Goal: Task Accomplishment & Management: Complete application form

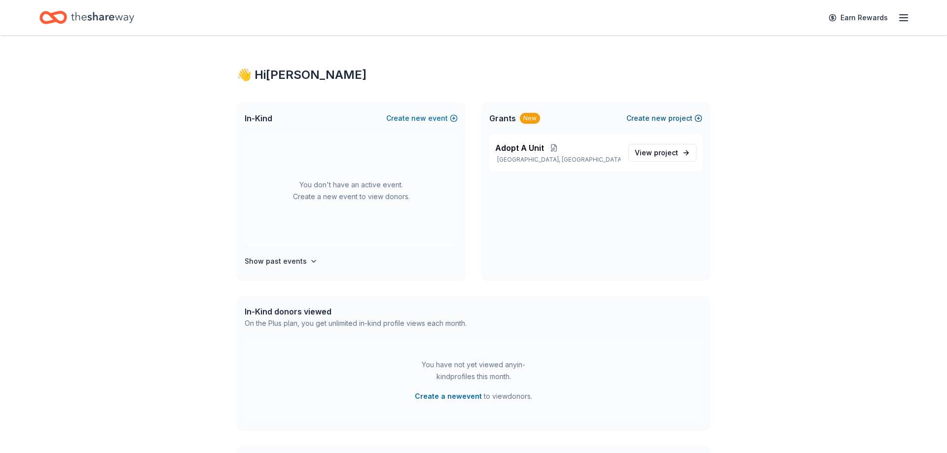
click at [660, 120] on span "new" at bounding box center [659, 118] width 15 height 12
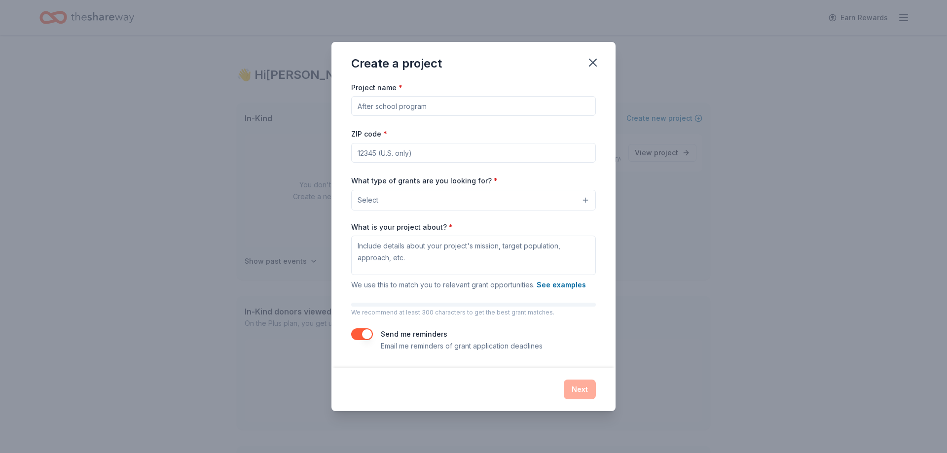
click at [441, 108] on input "Project name *" at bounding box center [473, 106] width 245 height 20
type input "2026 Heinzerling Community Gala"
click at [449, 153] on input "ZIP code *" at bounding box center [473, 153] width 245 height 20
type input "43223"
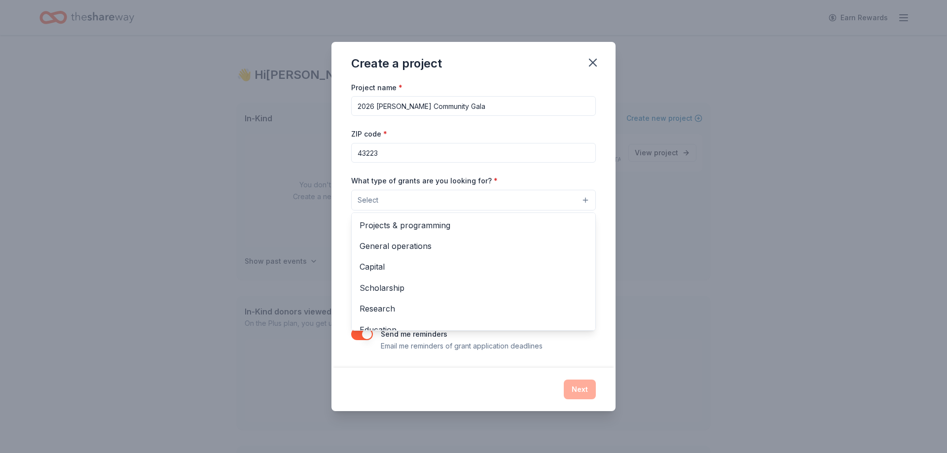
click at [442, 196] on button "Select" at bounding box center [473, 200] width 245 height 21
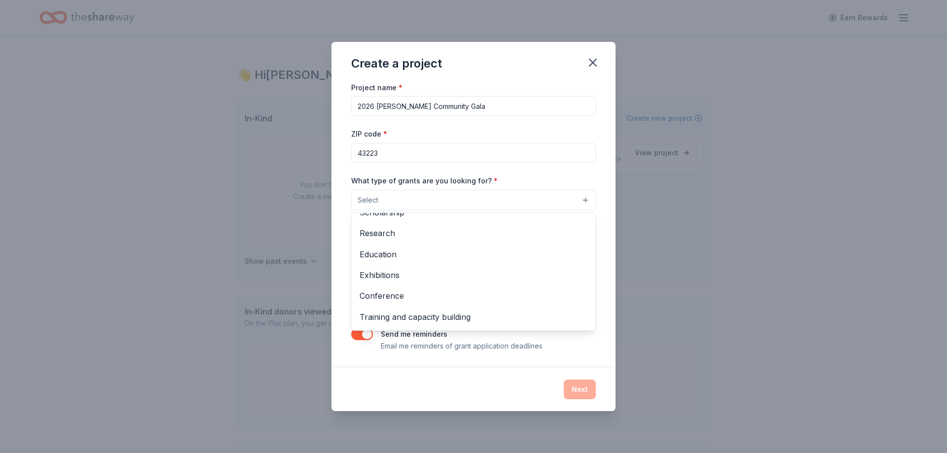
scroll to position [116, 0]
click at [534, 122] on div "Project name * 2026 Heinzerling Community Gala ZIP code * 43223 What type of gr…" at bounding box center [473, 216] width 245 height 271
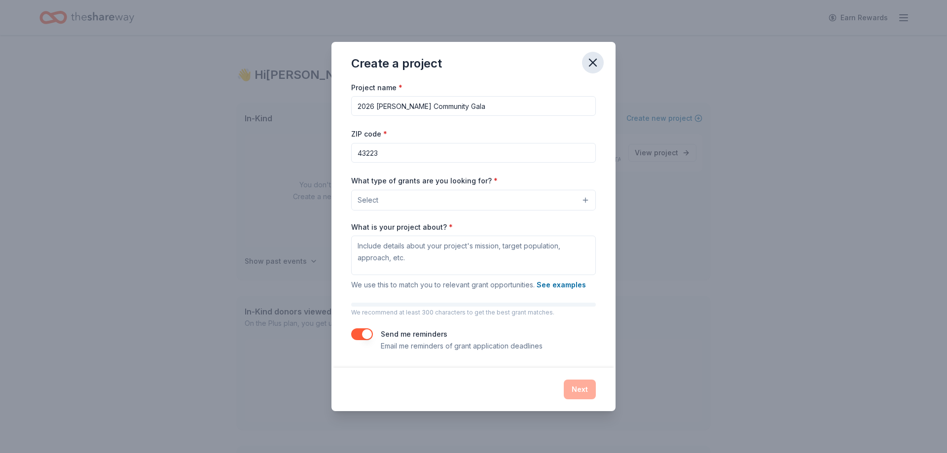
click at [593, 63] on icon "button" at bounding box center [592, 62] width 7 height 7
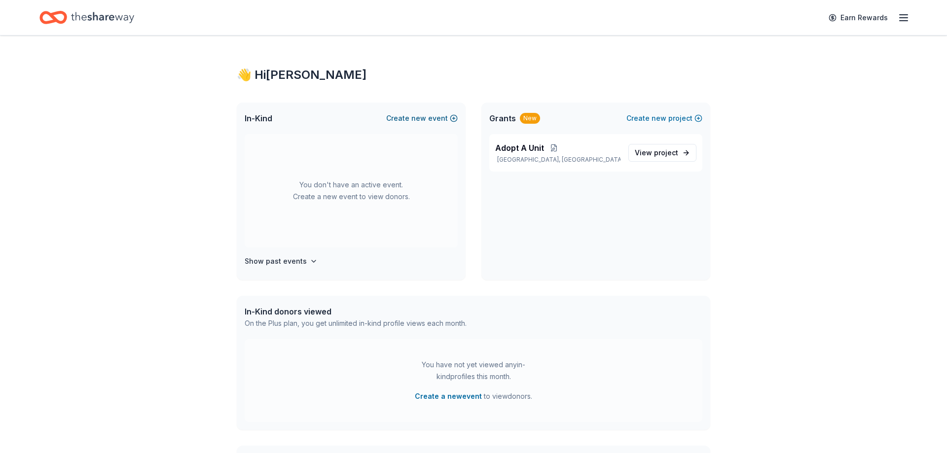
click at [430, 121] on button "Create new event" at bounding box center [422, 118] width 72 height 12
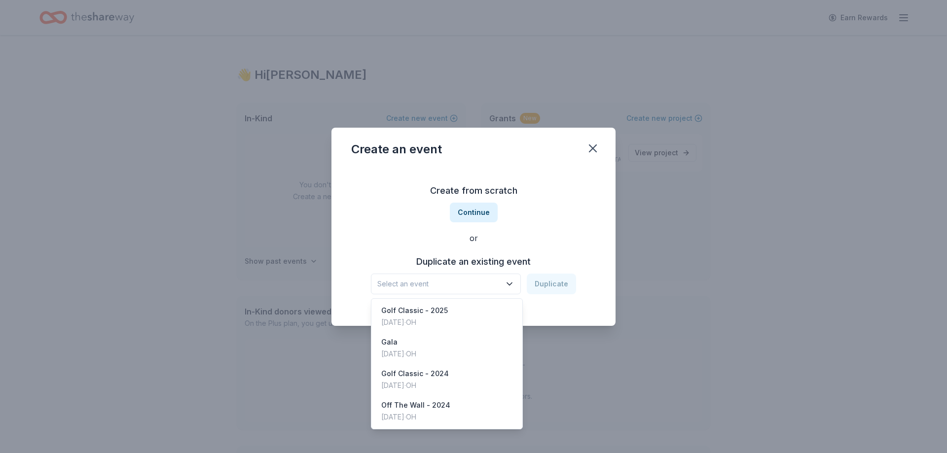
click at [486, 285] on span "Select an event" at bounding box center [438, 284] width 123 height 12
click at [453, 351] on div "Gala Feb 21, 2025 · OH" at bounding box center [446, 348] width 147 height 32
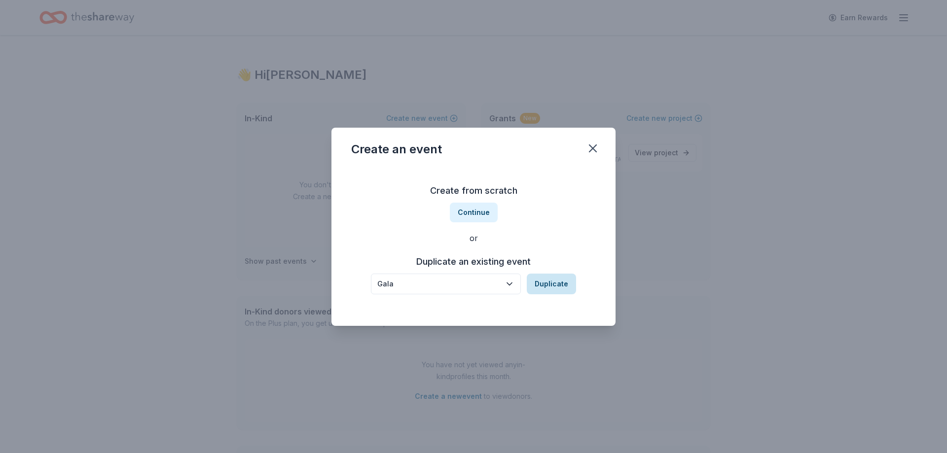
click at [558, 284] on button "Duplicate" at bounding box center [551, 284] width 49 height 21
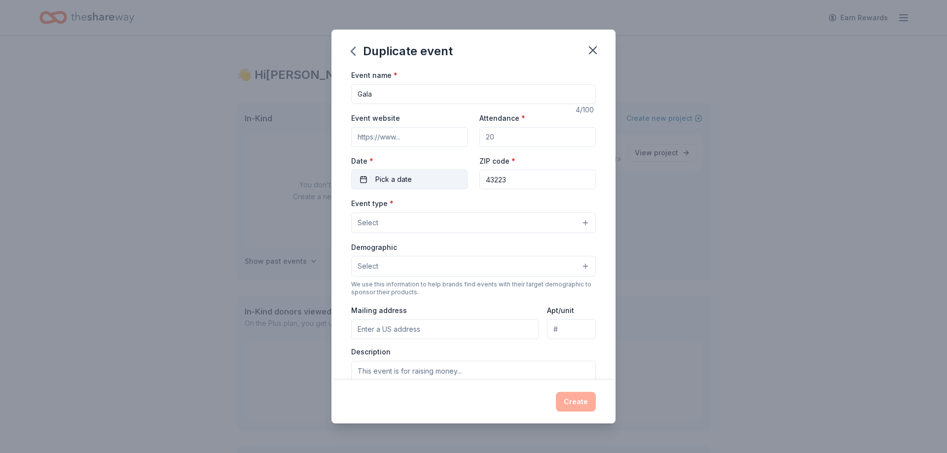
click at [400, 178] on span "Pick a date" at bounding box center [393, 180] width 37 height 12
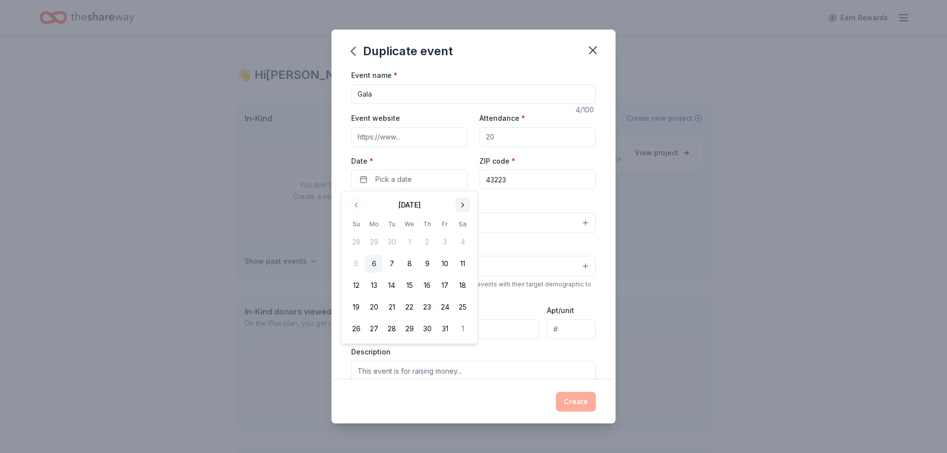
click at [468, 206] on button "Go to next month" at bounding box center [463, 205] width 14 height 14
click at [467, 206] on button "Go to next month" at bounding box center [463, 205] width 14 height 14
click at [446, 285] on button "20" at bounding box center [445, 286] width 18 height 18
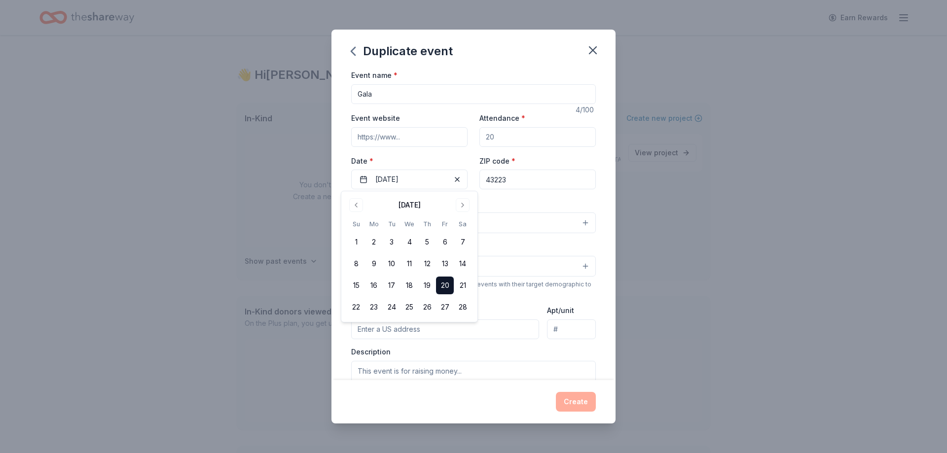
click at [543, 199] on div "Event type * Select" at bounding box center [473, 215] width 245 height 36
drag, startPoint x: 505, startPoint y: 139, endPoint x: 405, endPoint y: 142, distance: 99.7
click at [479, 142] on input "Attendance *" at bounding box center [537, 137] width 116 height 20
type input "350"
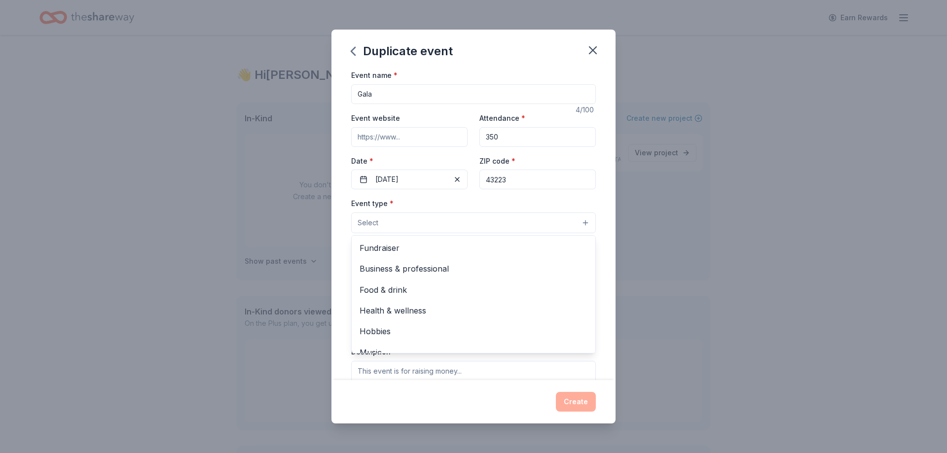
click at [393, 222] on button "Select" at bounding box center [473, 223] width 245 height 21
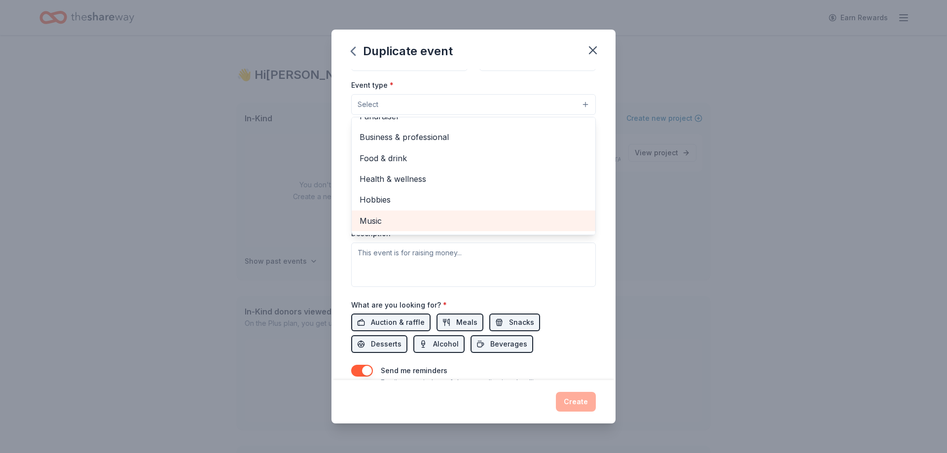
scroll to position [0, 0]
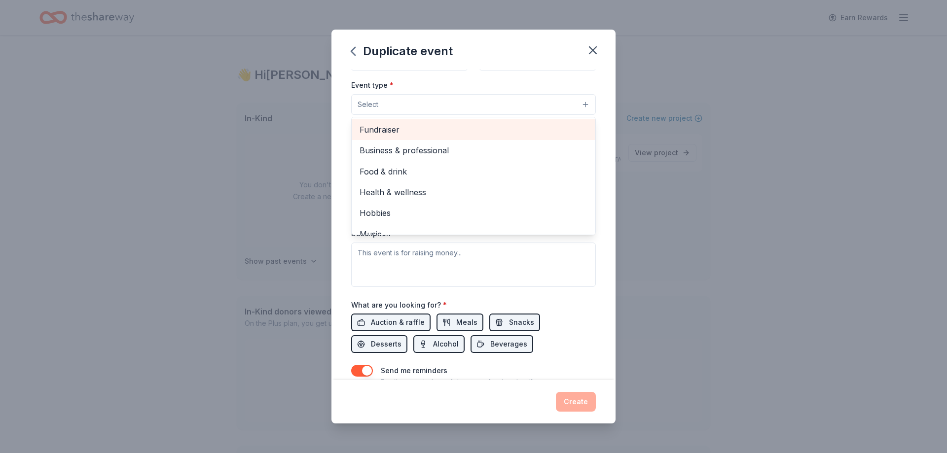
click at [387, 128] on span "Fundraiser" at bounding box center [474, 129] width 228 height 13
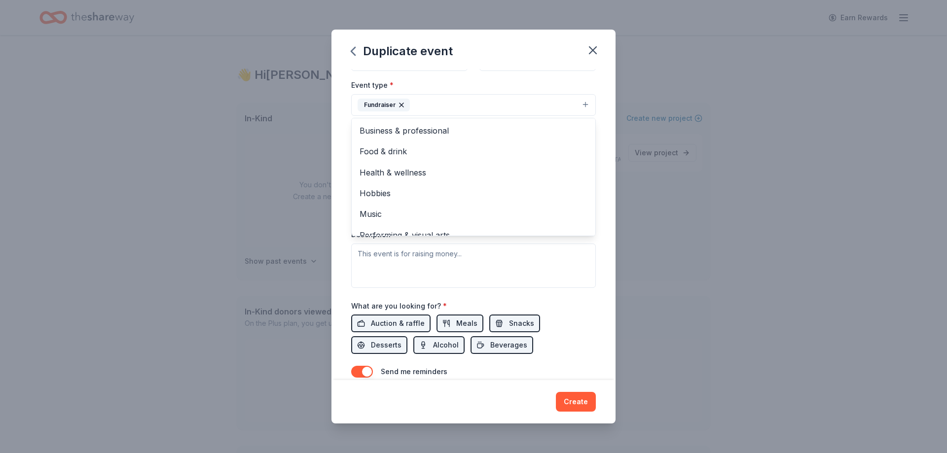
click at [667, 176] on div "Duplicate event Event name * Gala 4 /100 Event website Attendance * 350 Date * …" at bounding box center [473, 226] width 947 height 453
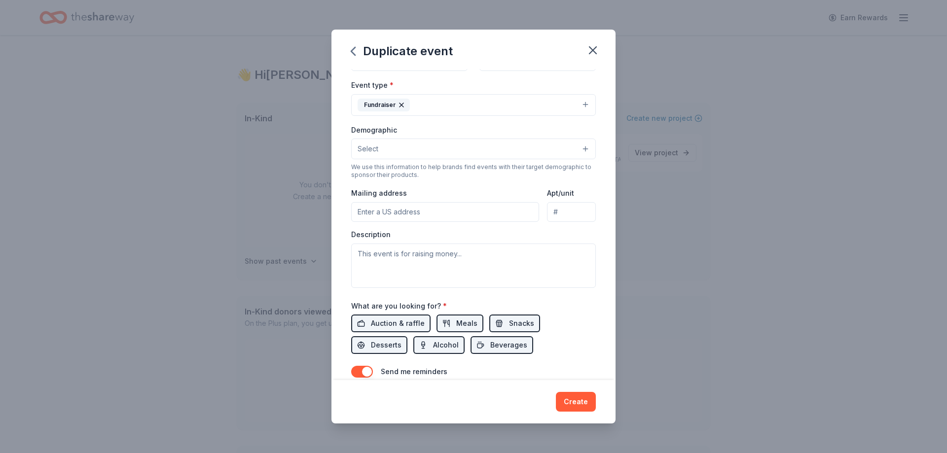
click at [414, 151] on button "Select" at bounding box center [473, 149] width 245 height 21
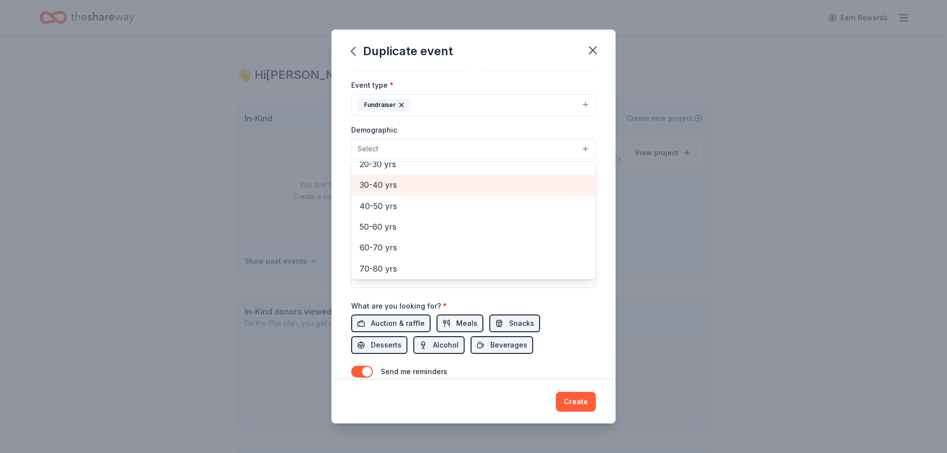
scroll to position [158, 0]
click at [422, 187] on span "40-50 yrs" at bounding box center [474, 183] width 228 height 13
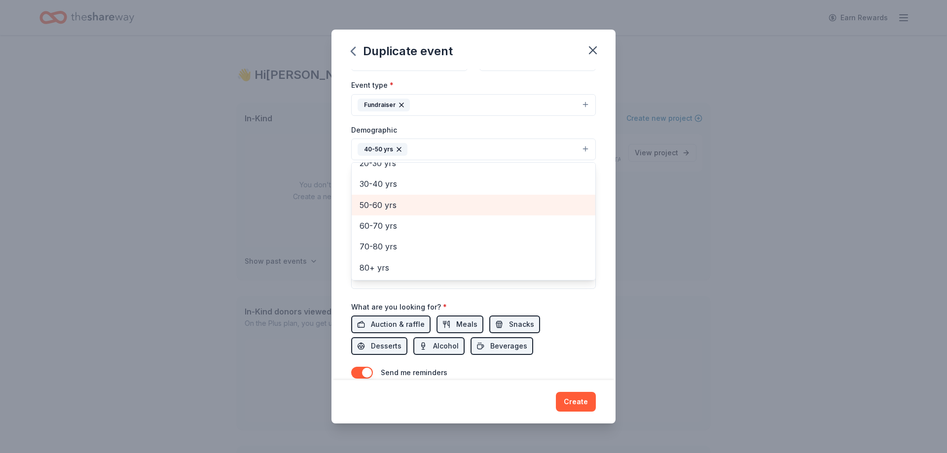
scroll to position [137, 0]
click at [398, 201] on span "50-60 yrs" at bounding box center [474, 205] width 228 height 13
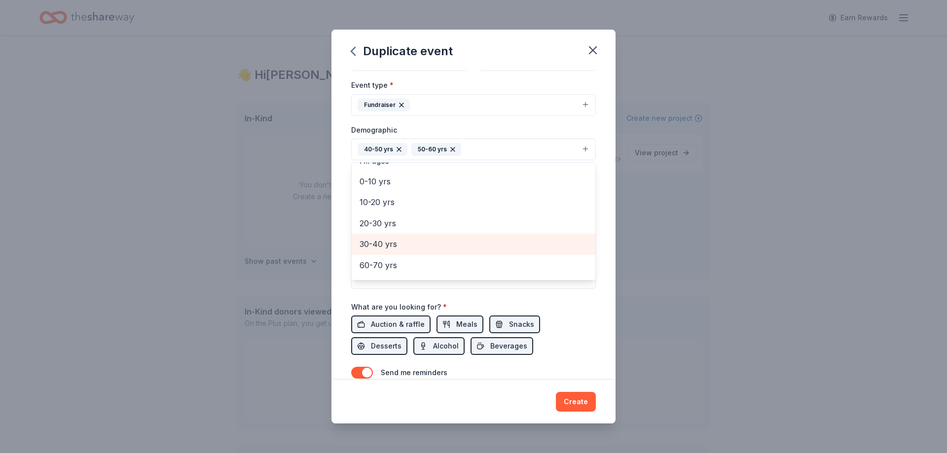
scroll to position [57, 0]
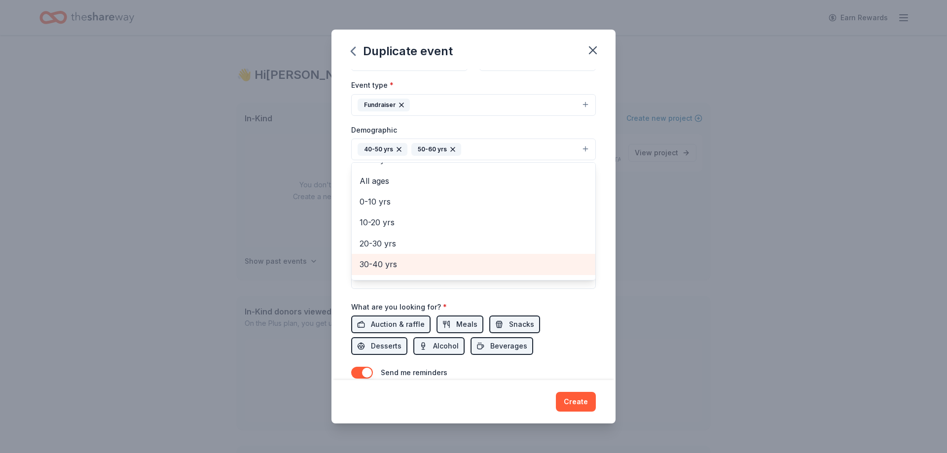
click at [395, 263] on span "30-40 yrs" at bounding box center [474, 264] width 228 height 13
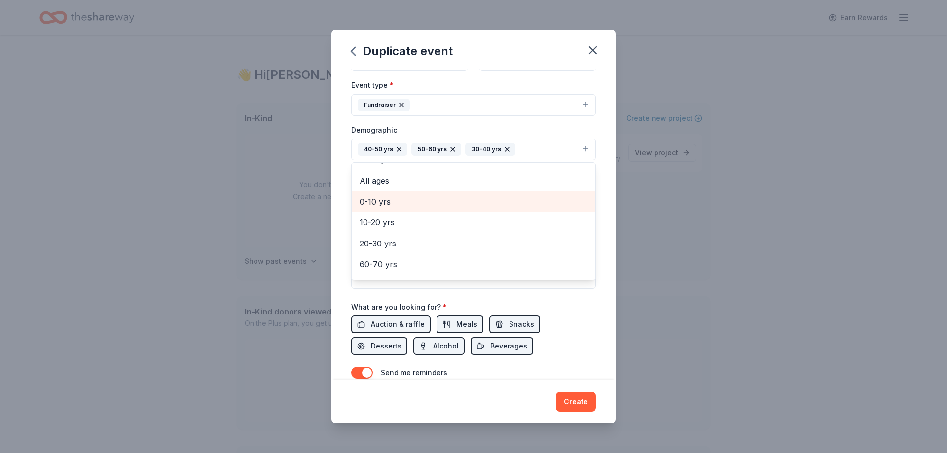
scroll to position [96, 0]
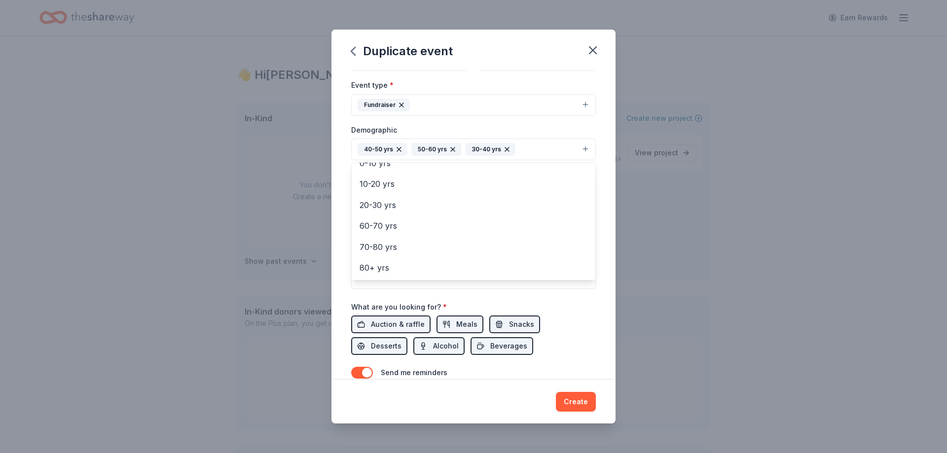
click at [723, 208] on div "Duplicate event Event name * Gala 4 /100 Event website Attendance * 350 Date * …" at bounding box center [473, 226] width 947 height 453
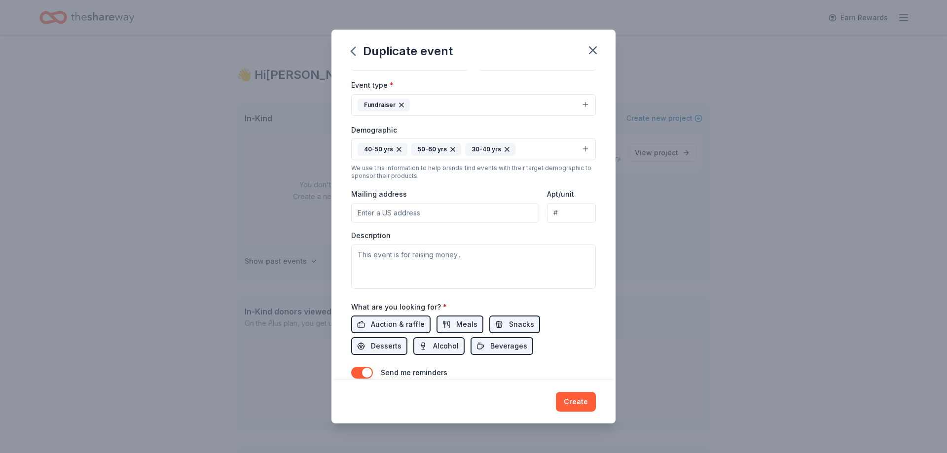
click at [428, 210] on input "Mailing address" at bounding box center [445, 213] width 188 height 20
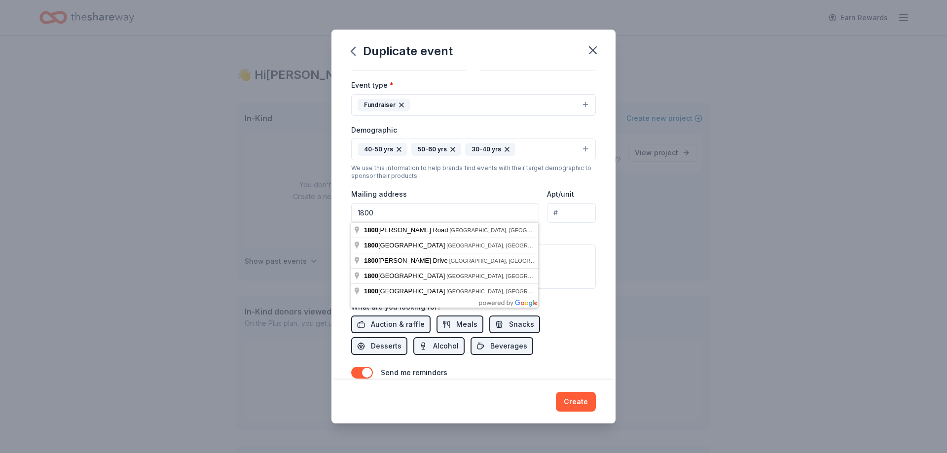
type input "1800"
type input "43223"
type input "1800 HEINZERLING DR"
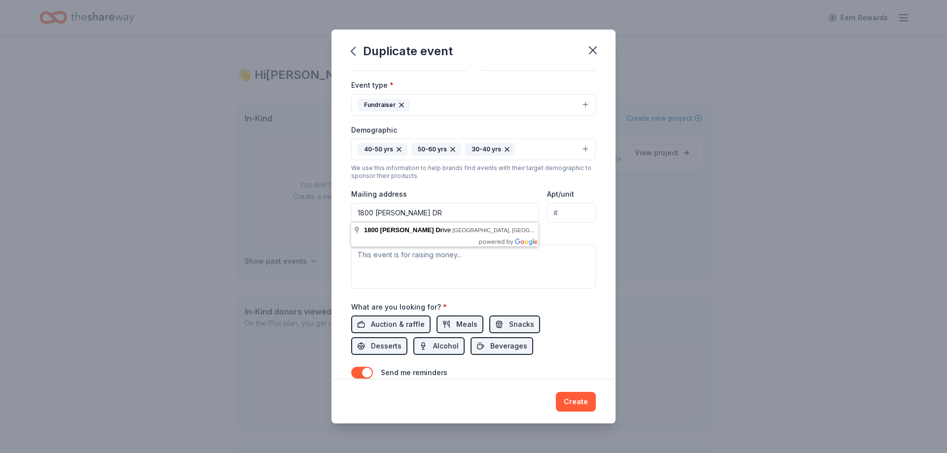
type input "43223"
type input "1800 HEINZERLING DR"
click at [751, 222] on div "Duplicate event Event name * Gala 4 /100 Event website Attendance * 350 Date * …" at bounding box center [473, 226] width 947 height 453
click at [420, 256] on textarea at bounding box center [473, 267] width 245 height 44
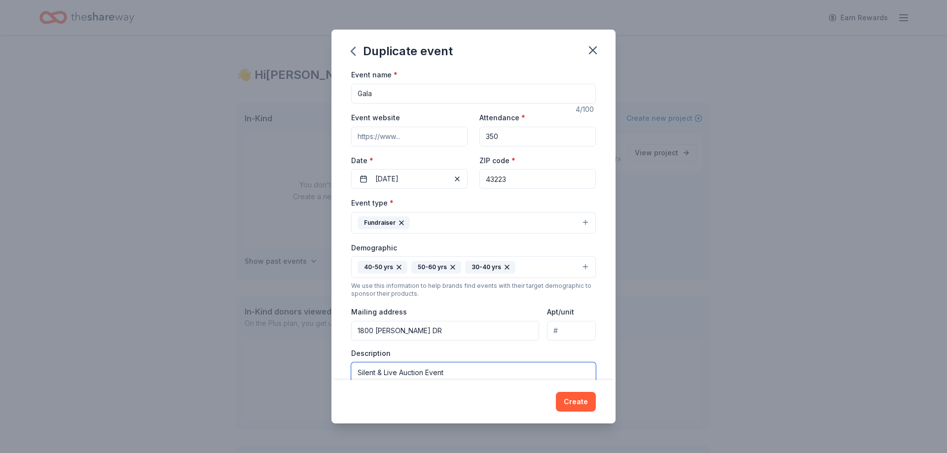
scroll to position [0, 0]
type textarea "Silent & Live Auction Event"
click at [468, 329] on input "1800 HEINZERLING DR" at bounding box center [445, 332] width 188 height 20
type input "1800 Heinzerling Drive, Columbus, OH, 43223"
click at [411, 138] on input "Event website" at bounding box center [409, 137] width 116 height 20
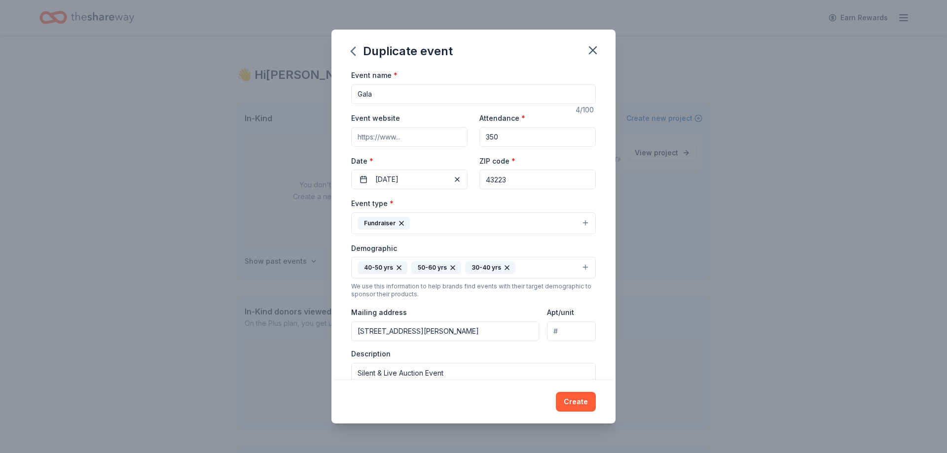
paste input "https://heinzgala.givesmart.com"
type input "https://heinzgala.givesmart.com"
click at [766, 209] on div "Duplicate event Event name * Gala 4 /100 Event website https://heinzgala.givesm…" at bounding box center [473, 226] width 947 height 453
click at [364, 99] on input "Gala" at bounding box center [473, 94] width 245 height 20
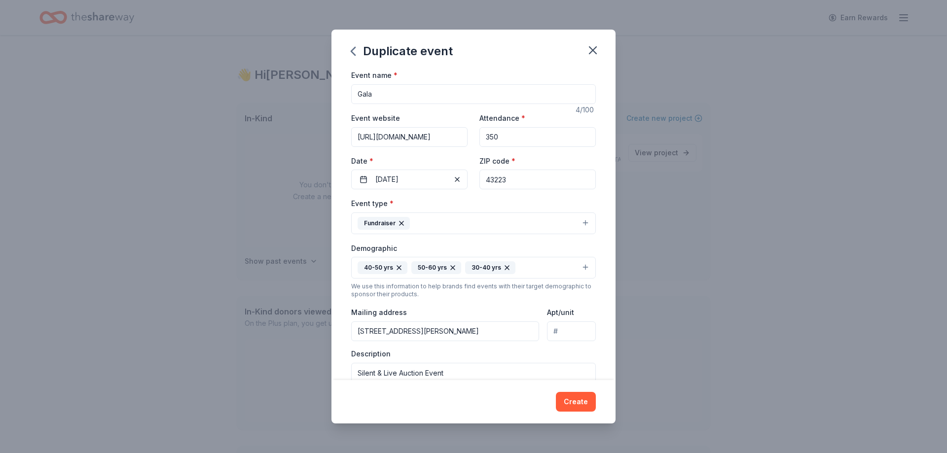
click at [354, 93] on input "Gala" at bounding box center [473, 94] width 245 height 20
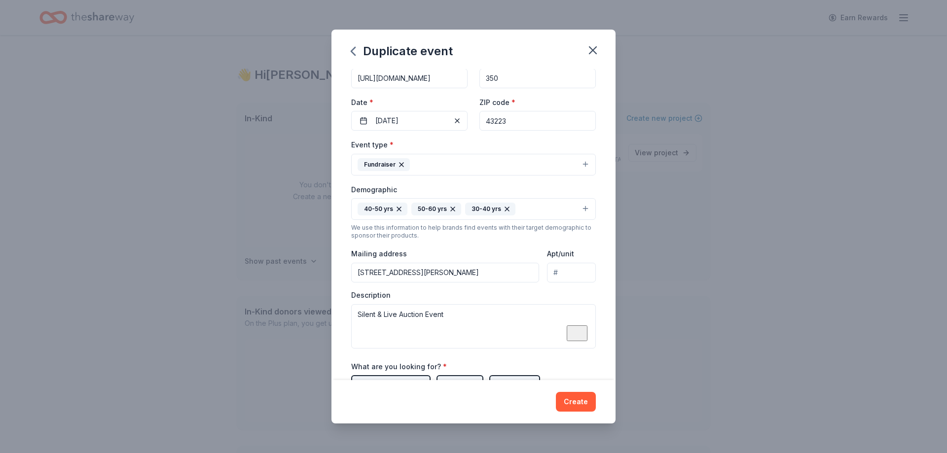
scroll to position [59, 0]
type input "[PERSON_NAME] Community Gala"
click at [528, 209] on button "40-50 yrs 50-60 yrs 30-40 yrs" at bounding box center [473, 209] width 245 height 22
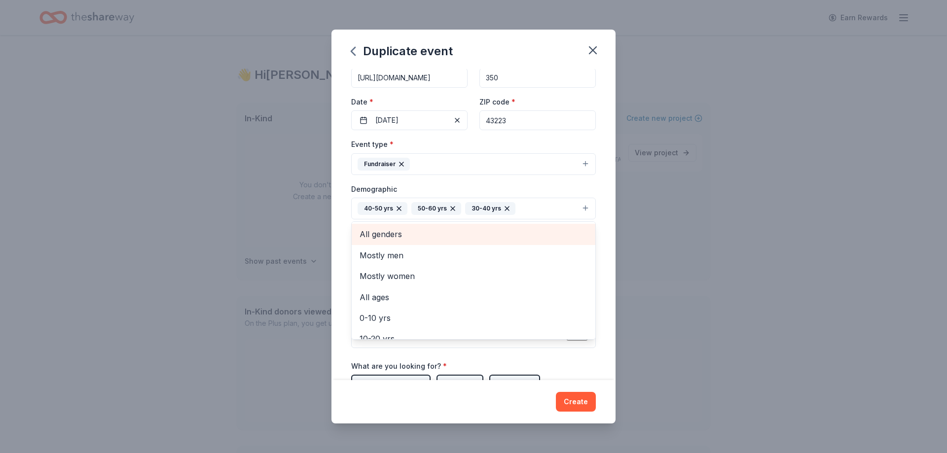
click at [424, 241] on div "All genders" at bounding box center [474, 234] width 244 height 21
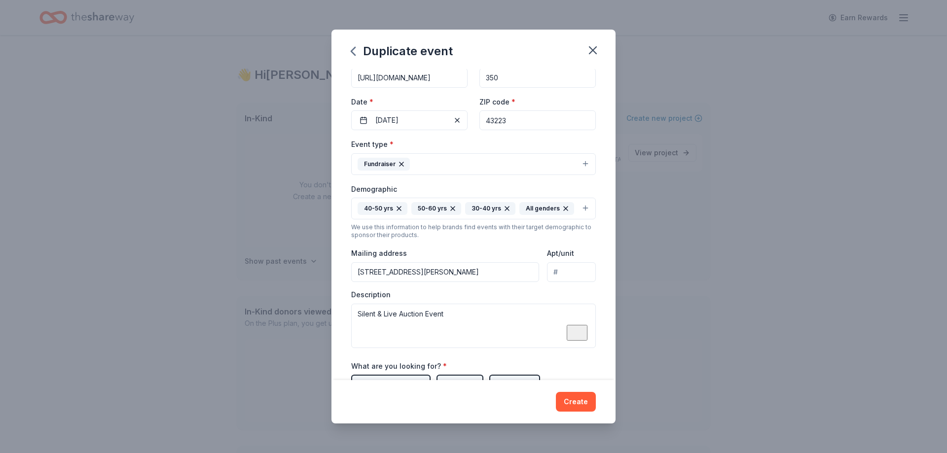
click at [577, 206] on button "40-50 yrs 50-60 yrs 30-40 yrs All genders" at bounding box center [473, 209] width 245 height 22
click at [576, 212] on button "40-50 yrs 50-60 yrs 30-40 yrs All genders" at bounding box center [473, 209] width 245 height 22
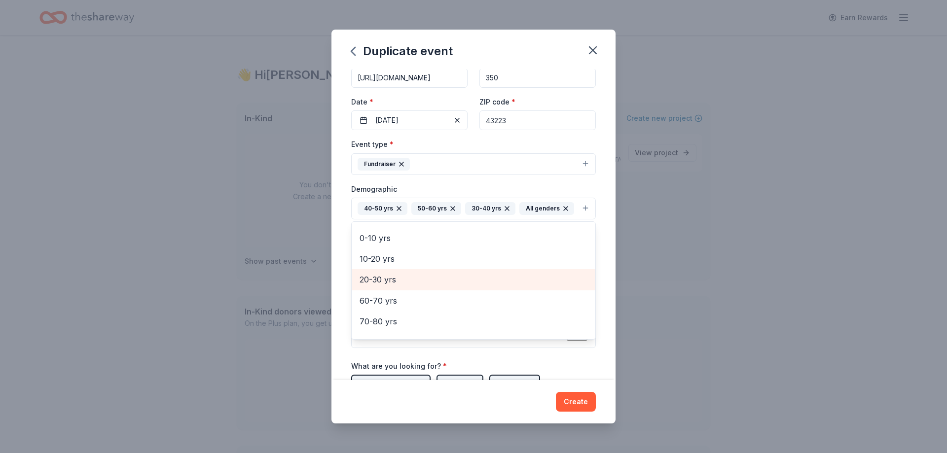
click at [445, 275] on span "20-30 yrs" at bounding box center [474, 279] width 228 height 13
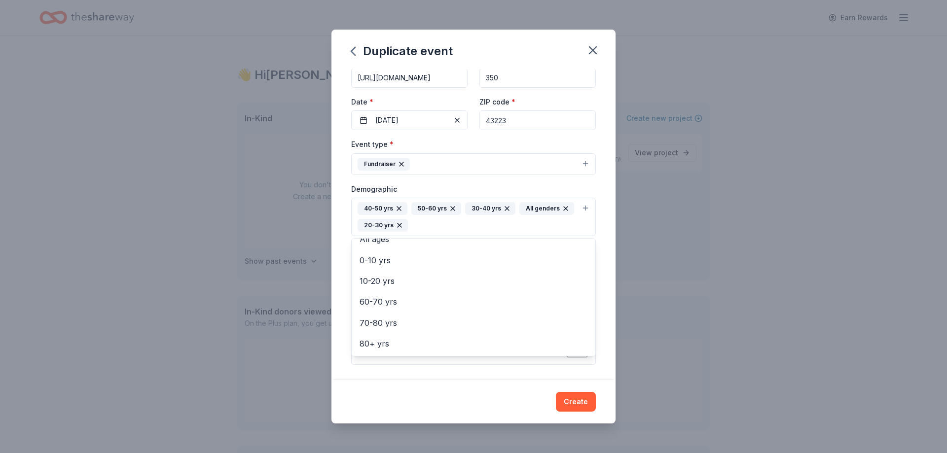
click at [693, 273] on div "Duplicate event Event name * Heinzerling Community Gala 26 /100 Event website h…" at bounding box center [473, 226] width 947 height 453
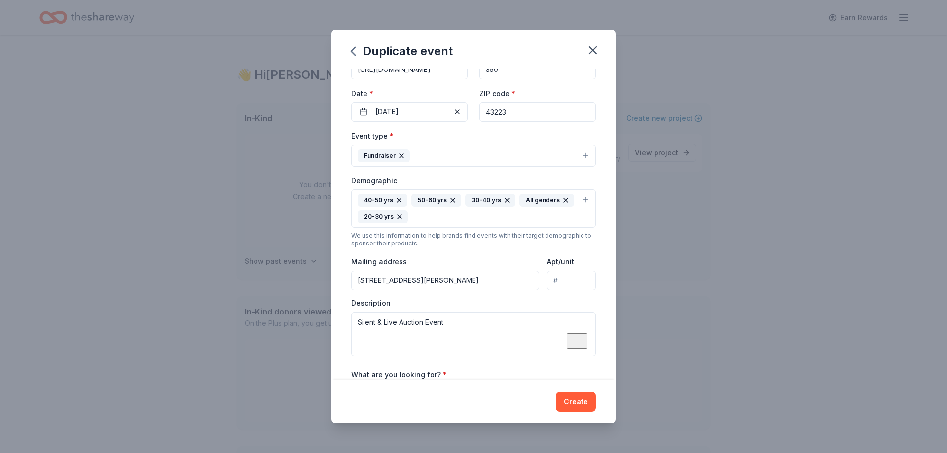
scroll to position [0, 0]
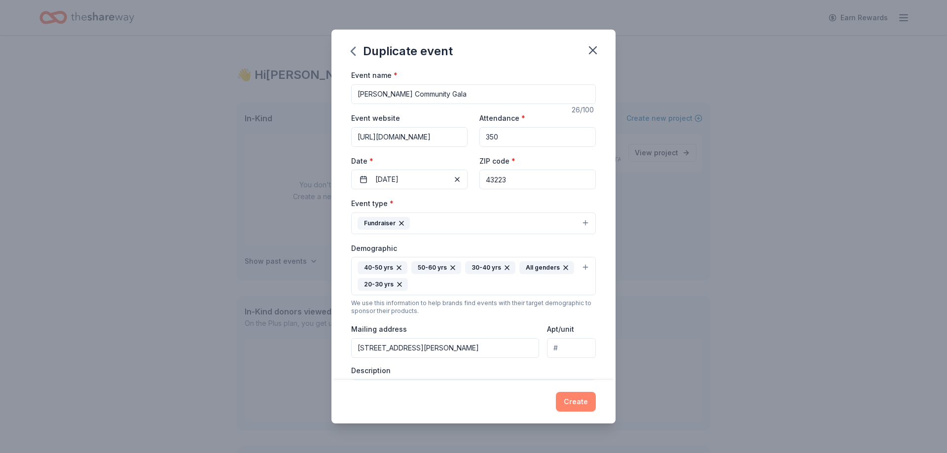
click at [573, 402] on button "Create" at bounding box center [576, 402] width 40 height 20
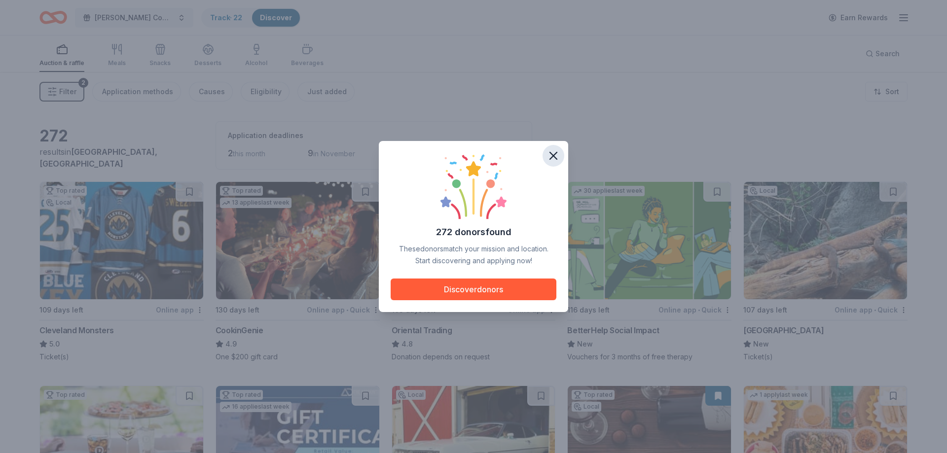
click at [550, 157] on icon "button" at bounding box center [554, 156] width 14 height 14
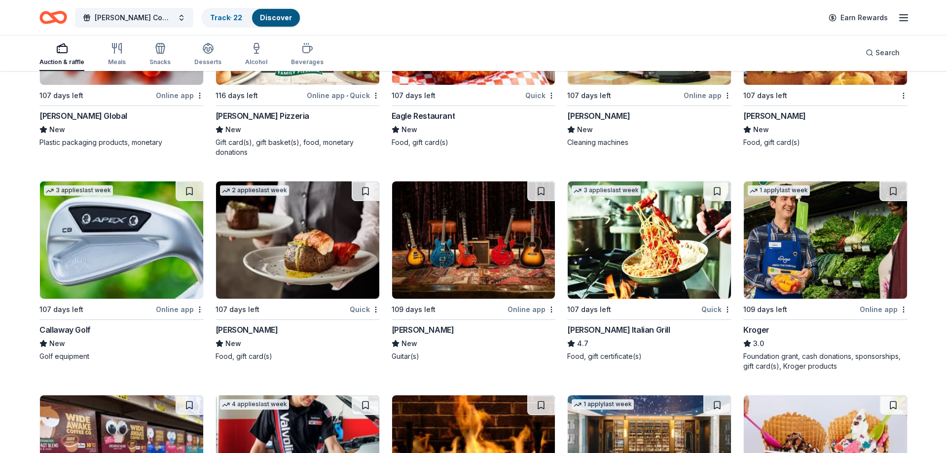
scroll to position [6572, 0]
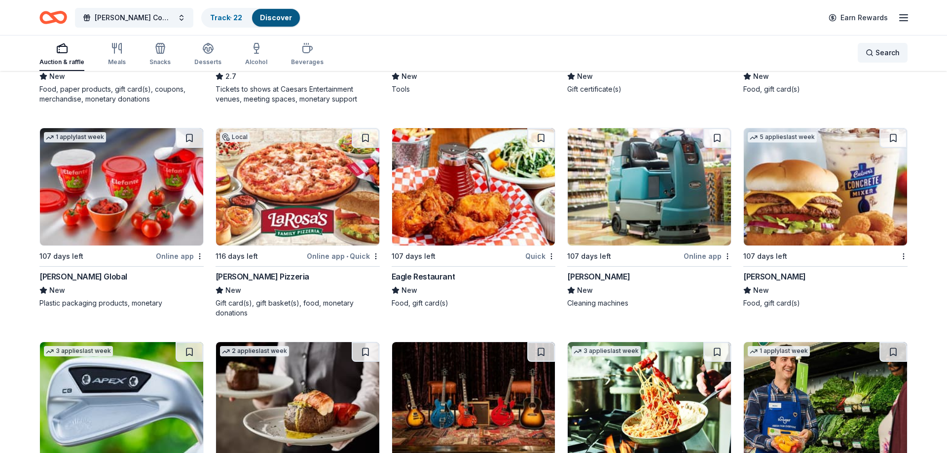
click at [878, 56] on span "Search" at bounding box center [888, 53] width 24 height 12
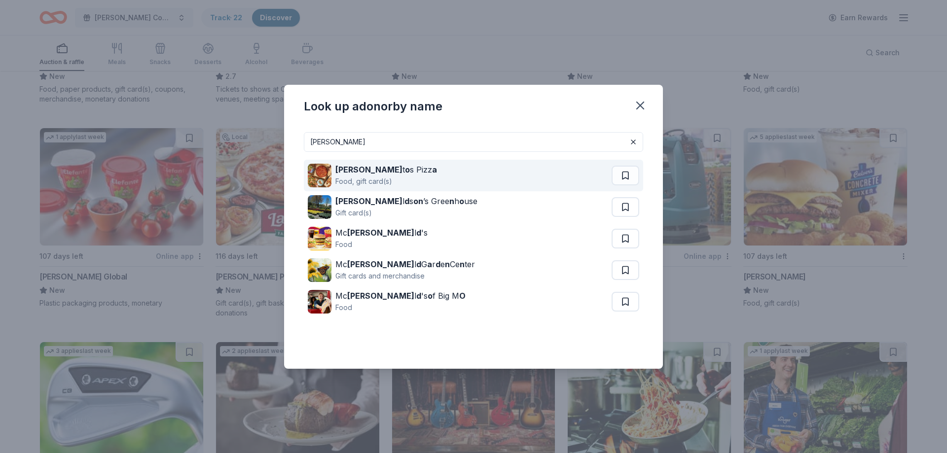
type input "dona"
click at [398, 179] on div "Dona t o s Pizz a Food, gift card(s)" at bounding box center [460, 176] width 304 height 32
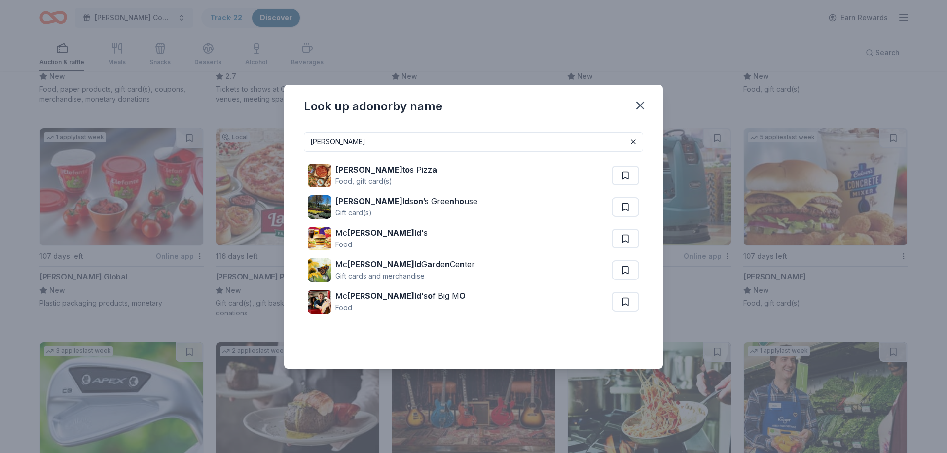
drag, startPoint x: 633, startPoint y: 102, endPoint x: 751, endPoint y: 9, distance: 149.3
click at [636, 101] on icon "button" at bounding box center [640, 106] width 14 height 14
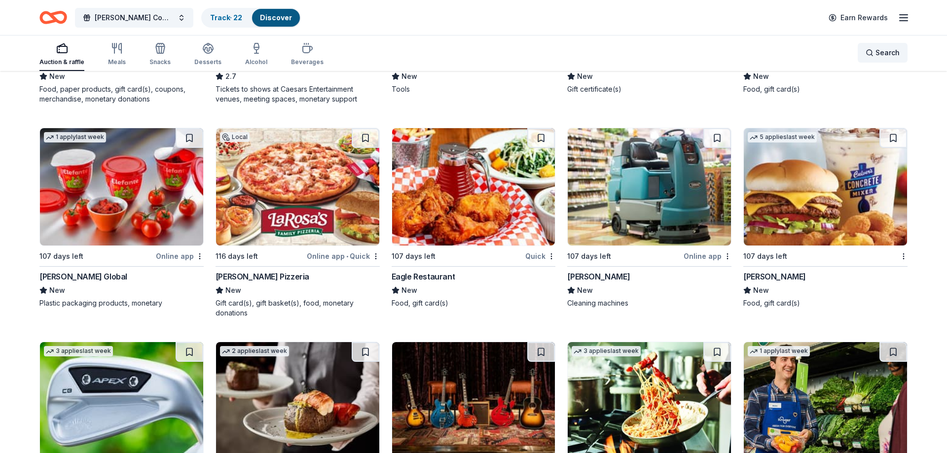
click at [869, 48] on div "Search" at bounding box center [883, 53] width 34 height 12
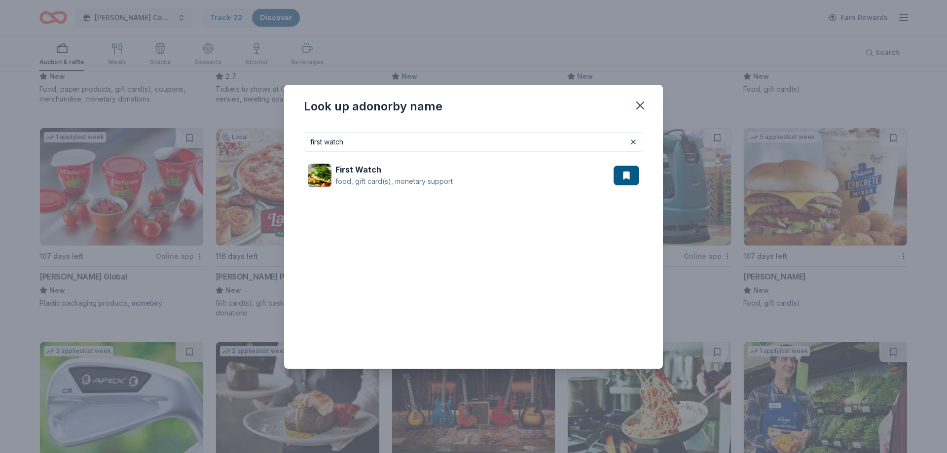
type input "first watch"
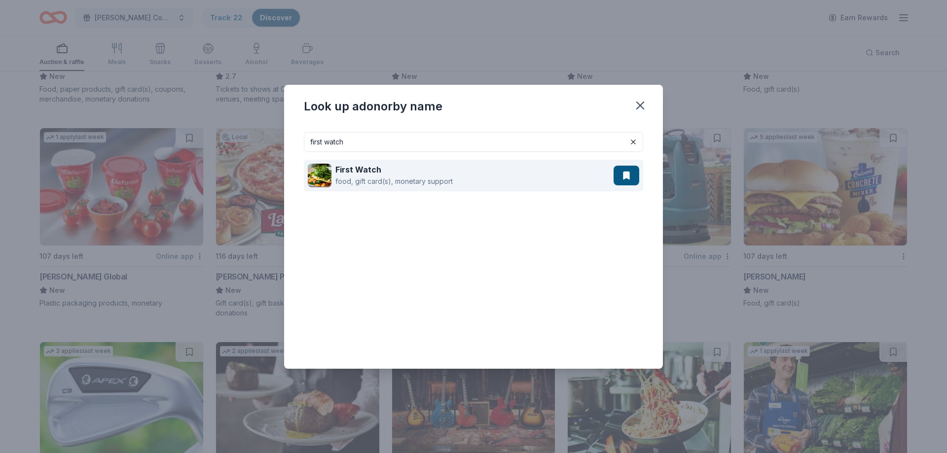
click at [333, 175] on div "First Watch food, gift card(s), monetary support" at bounding box center [461, 176] width 306 height 32
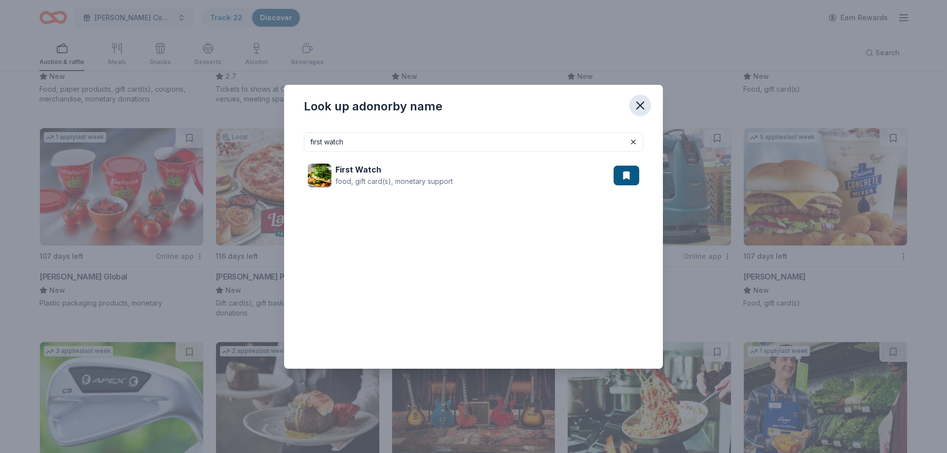
click at [637, 105] on icon "button" at bounding box center [640, 106] width 14 height 14
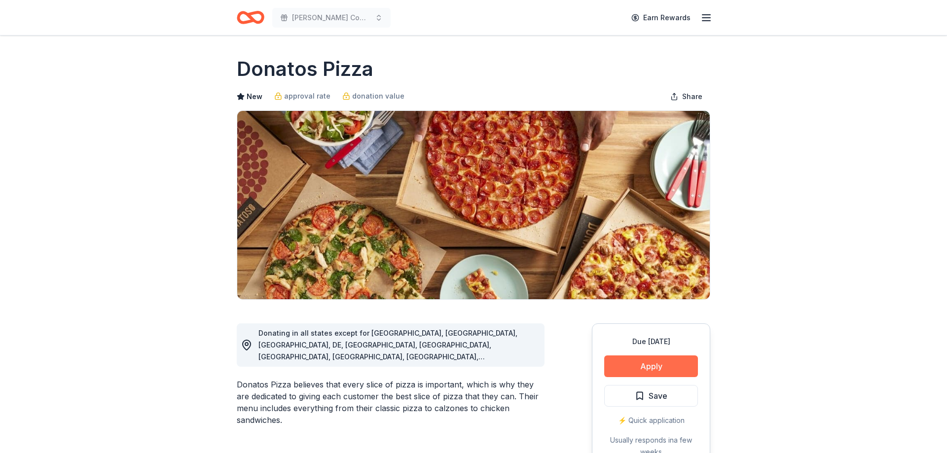
click at [649, 366] on button "Apply" at bounding box center [651, 367] width 94 height 22
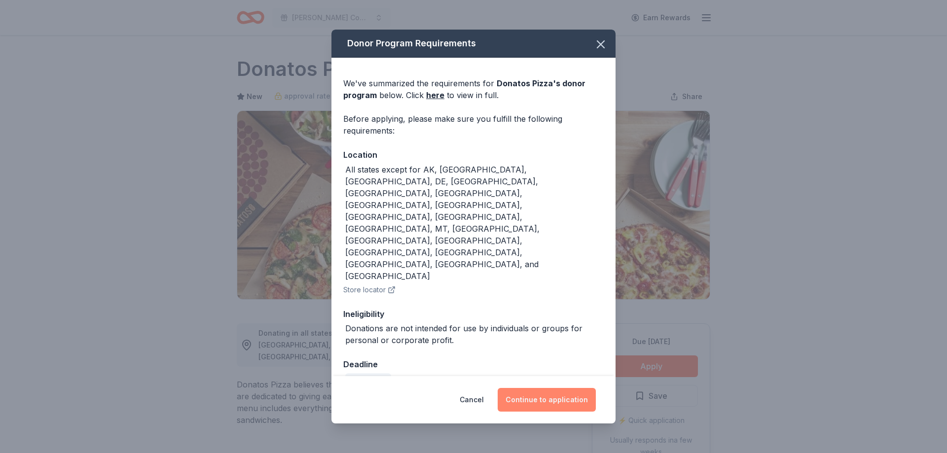
click at [553, 388] on button "Continue to application" at bounding box center [547, 400] width 98 height 24
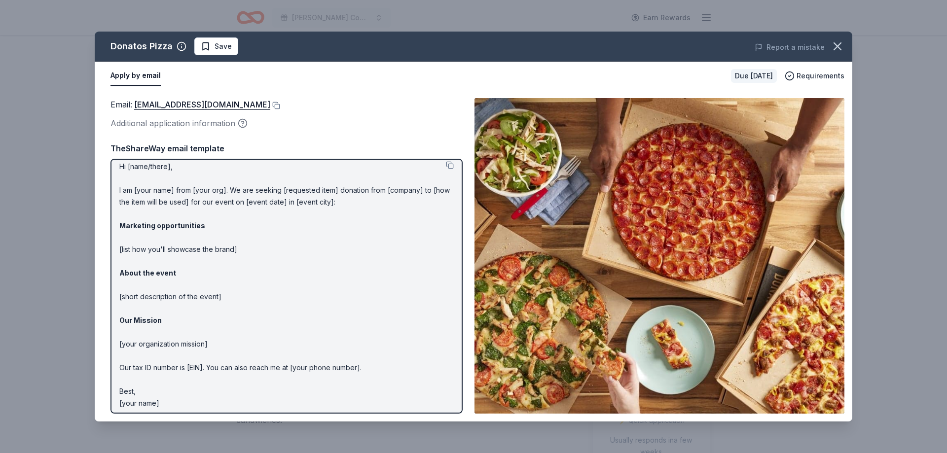
scroll to position [11, 0]
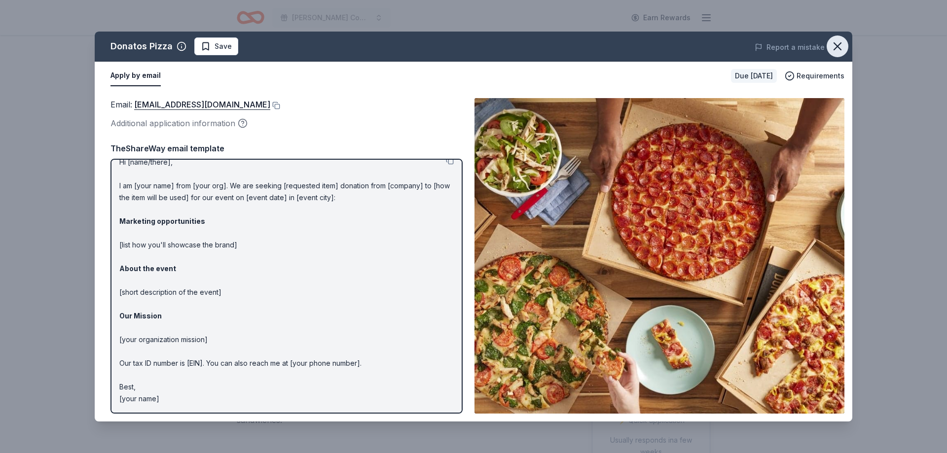
click at [840, 44] on icon "button" at bounding box center [837, 46] width 7 height 7
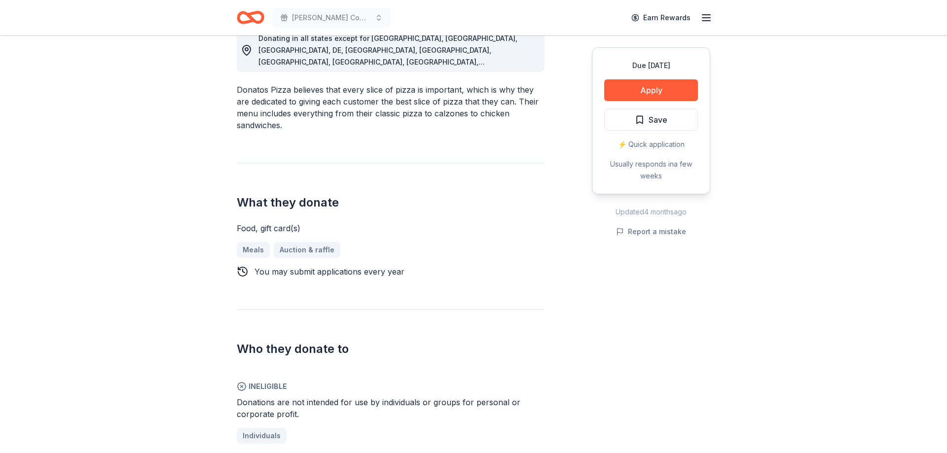
scroll to position [302, 0]
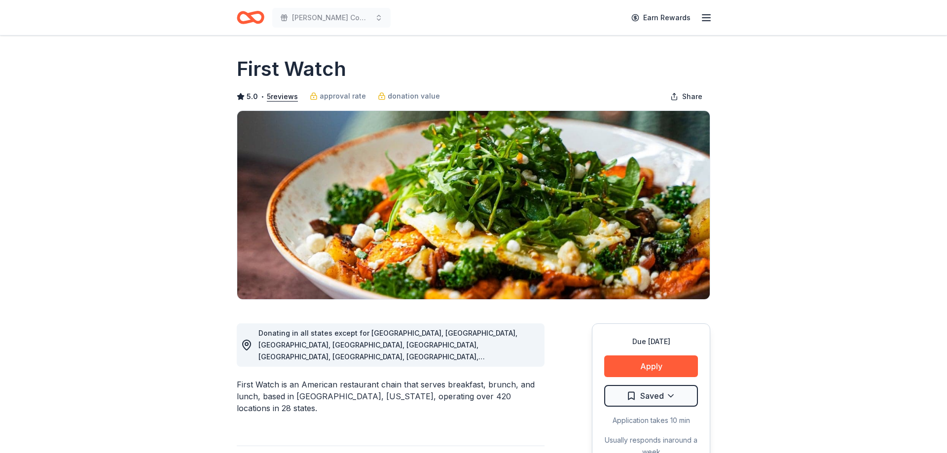
click at [649, 365] on button "Apply" at bounding box center [651, 367] width 94 height 22
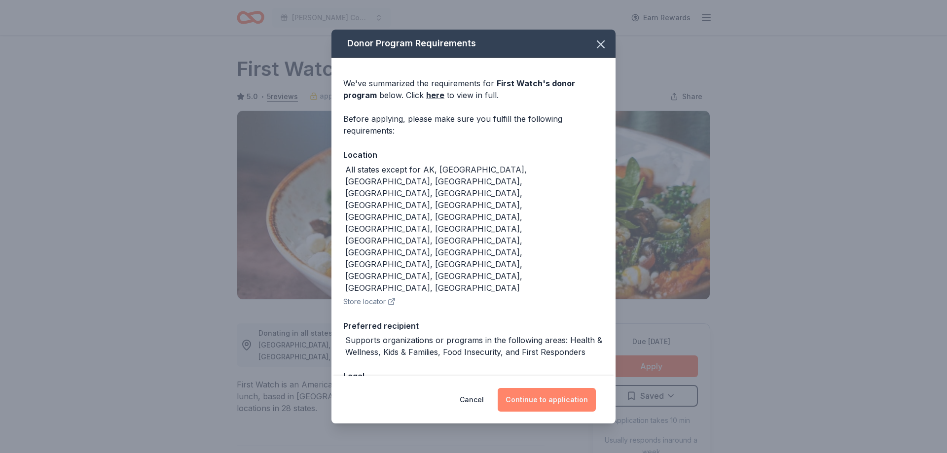
click at [546, 388] on button "Continue to application" at bounding box center [547, 400] width 98 height 24
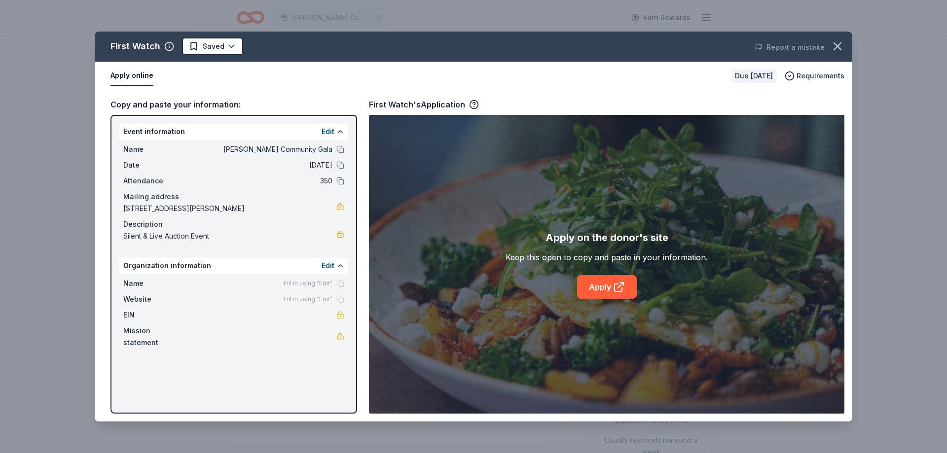
click at [138, 76] on button "Apply online" at bounding box center [131, 76] width 43 height 21
click at [599, 285] on link "Apply" at bounding box center [607, 287] width 60 height 24
click at [845, 45] on button "button" at bounding box center [838, 47] width 22 height 22
